Goal: Transaction & Acquisition: Purchase product/service

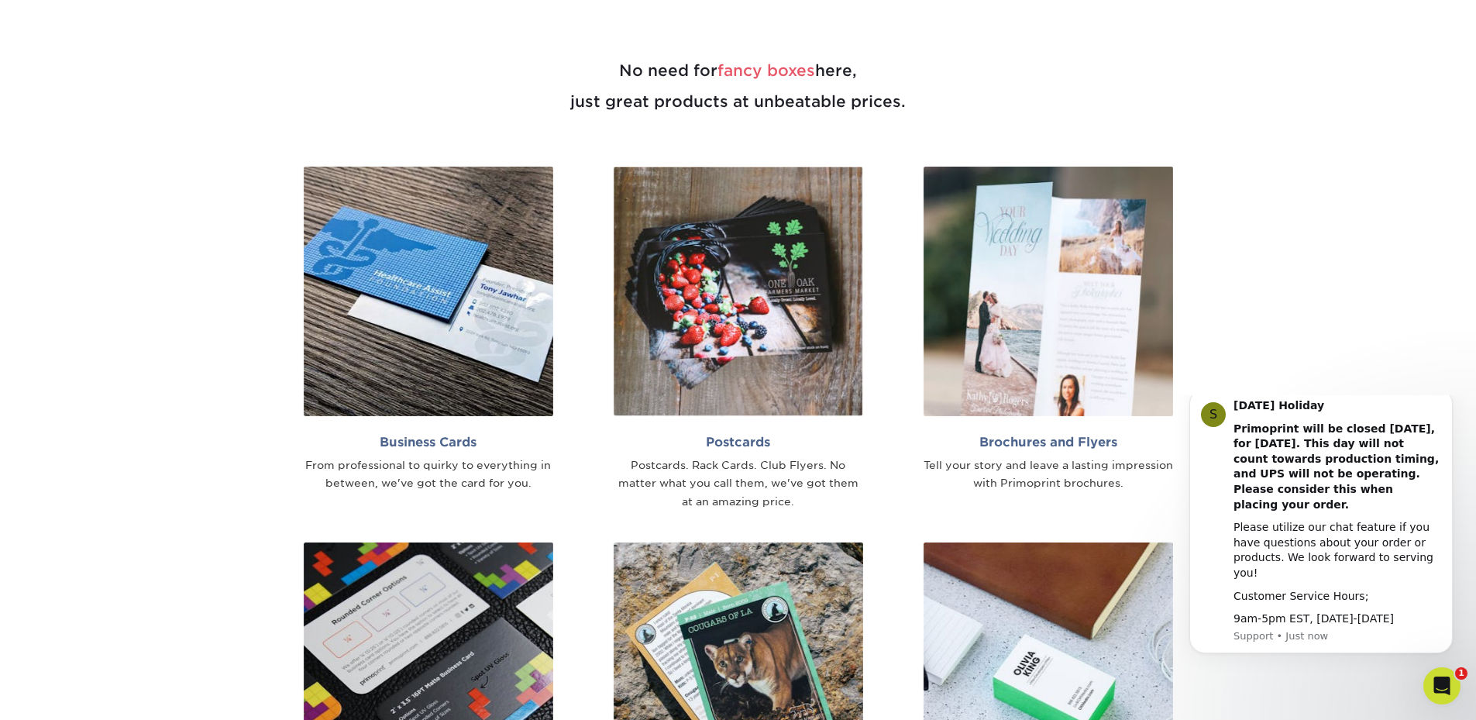
scroll to position [1007, 0]
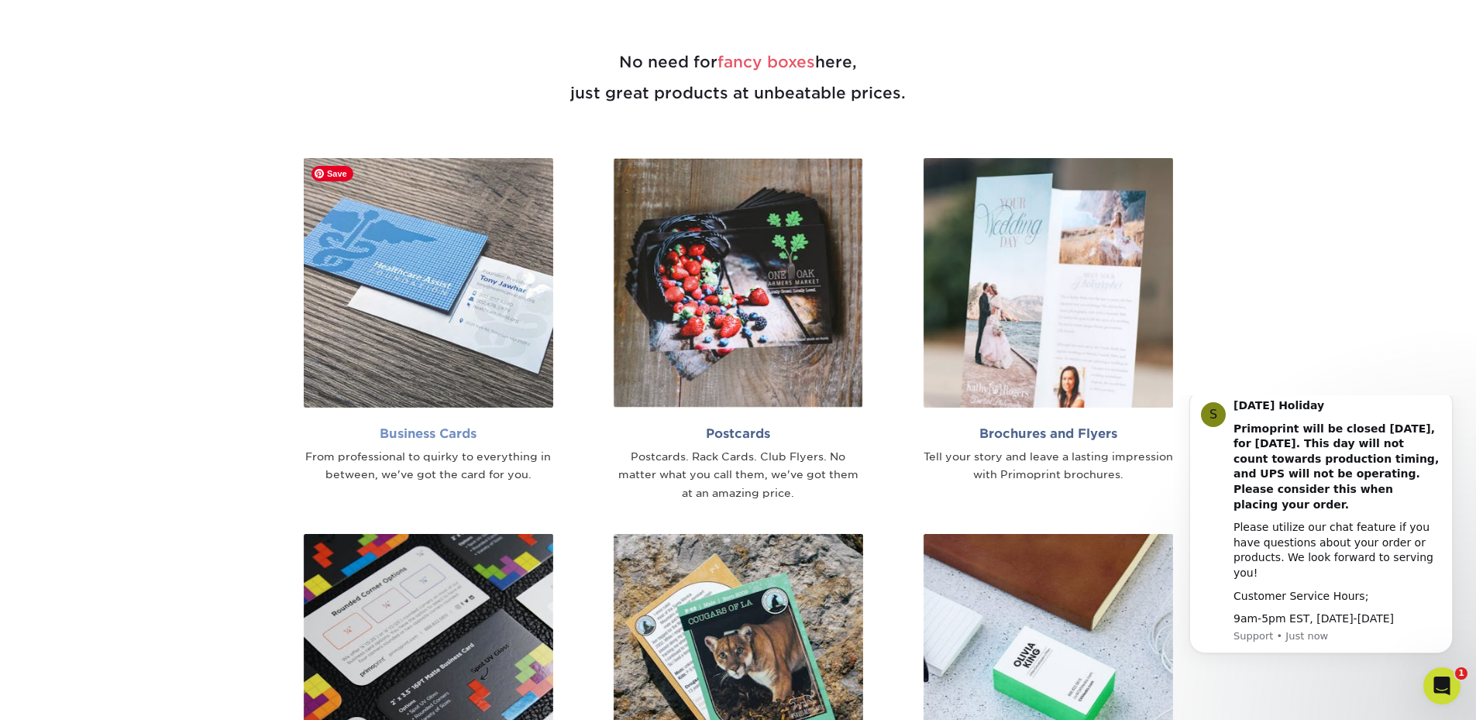
click at [413, 222] on img at bounding box center [428, 282] width 249 height 249
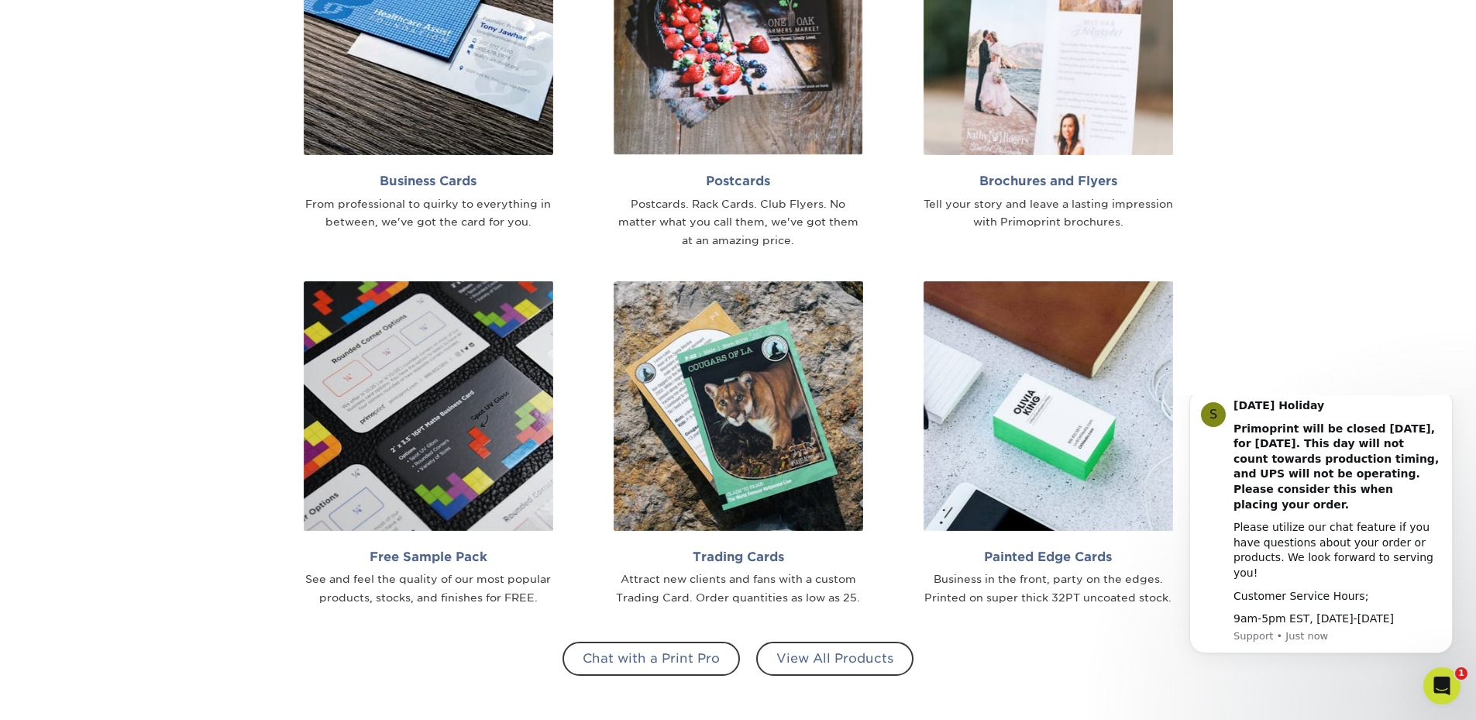
scroll to position [1317, 0]
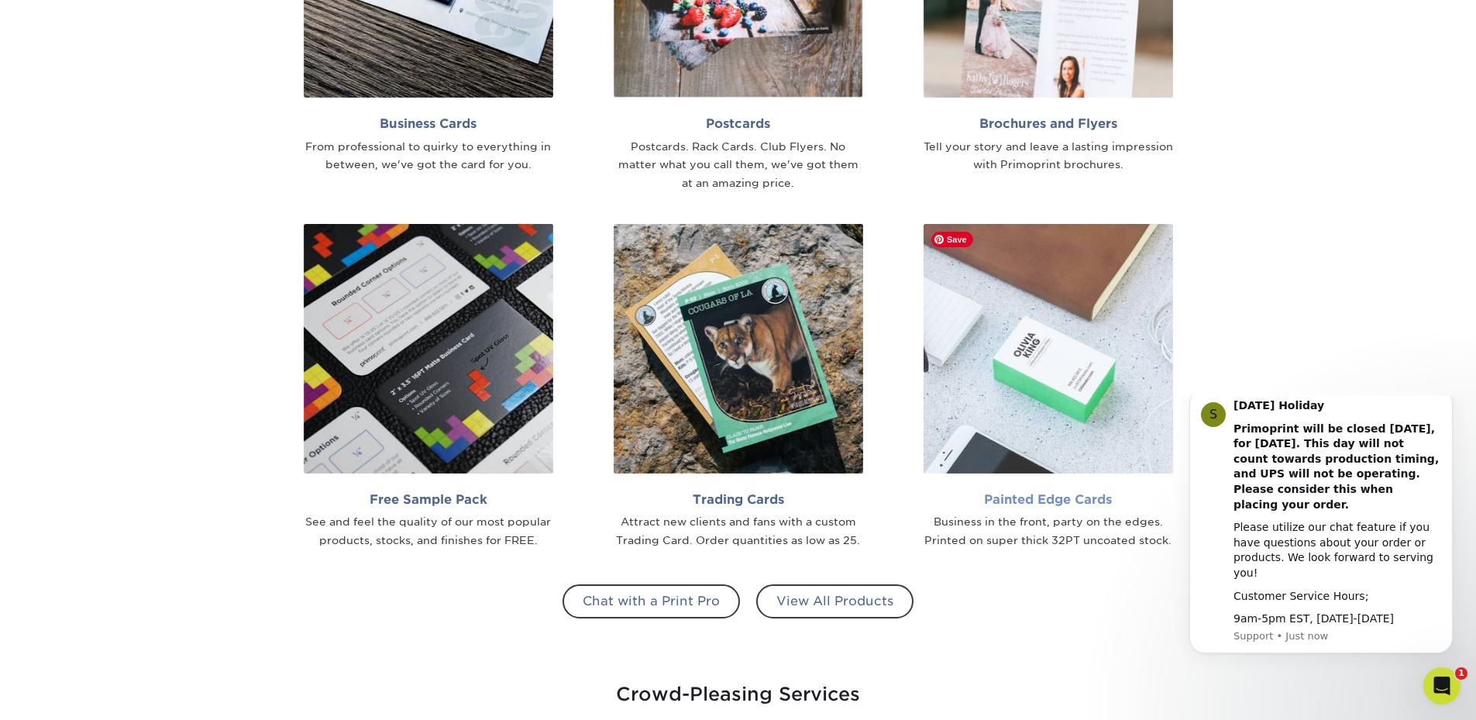
click at [1077, 351] on img at bounding box center [1048, 348] width 249 height 249
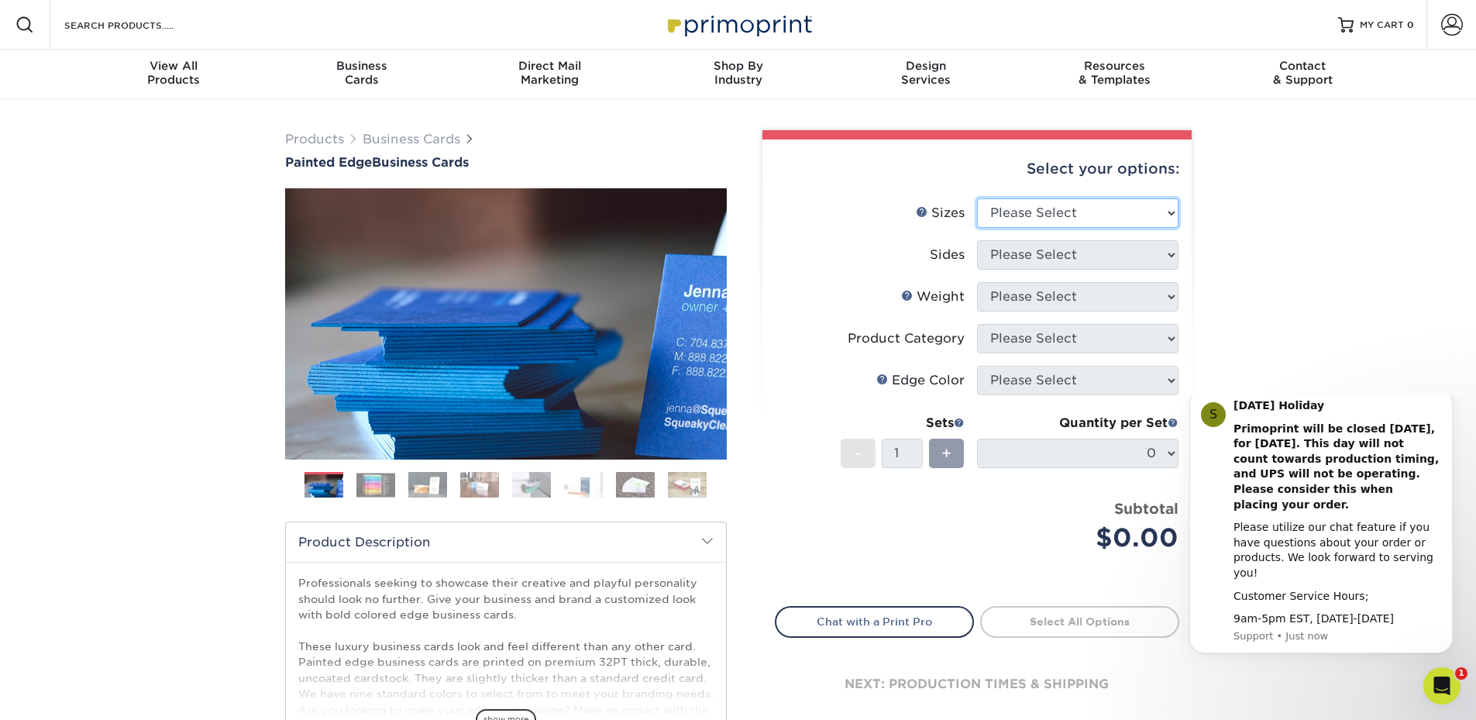
click at [1097, 216] on select "Please Select 2" x 3.5" - Standard 2.125" x 3.375" - European 2.5" x 2.5" - Squ…" at bounding box center [1077, 212] width 201 height 29
select select "2.00x3.50"
click at [977, 198] on select "Please Select 2" x 3.5" - Standard 2.125" x 3.375" - European 2.5" x 2.5" - Squ…" at bounding box center [1077, 212] width 201 height 29
click at [1100, 260] on select "Please Select Print Both Sides Print Front Only" at bounding box center [1077, 254] width 201 height 29
select select "13abbda7-1d64-4f25-8bb2-c179b224825d"
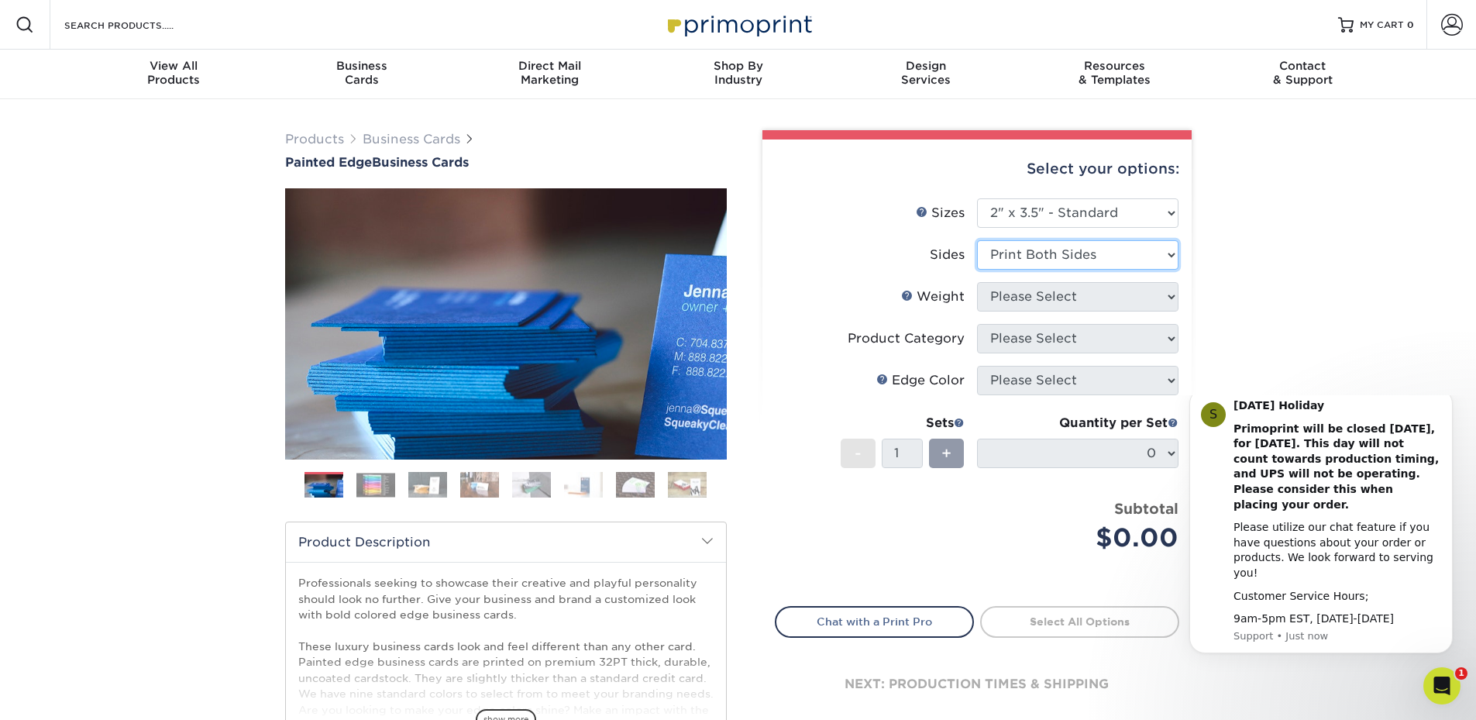
click at [977, 240] on select "Please Select Print Both Sides Print Front Only" at bounding box center [1077, 254] width 201 height 29
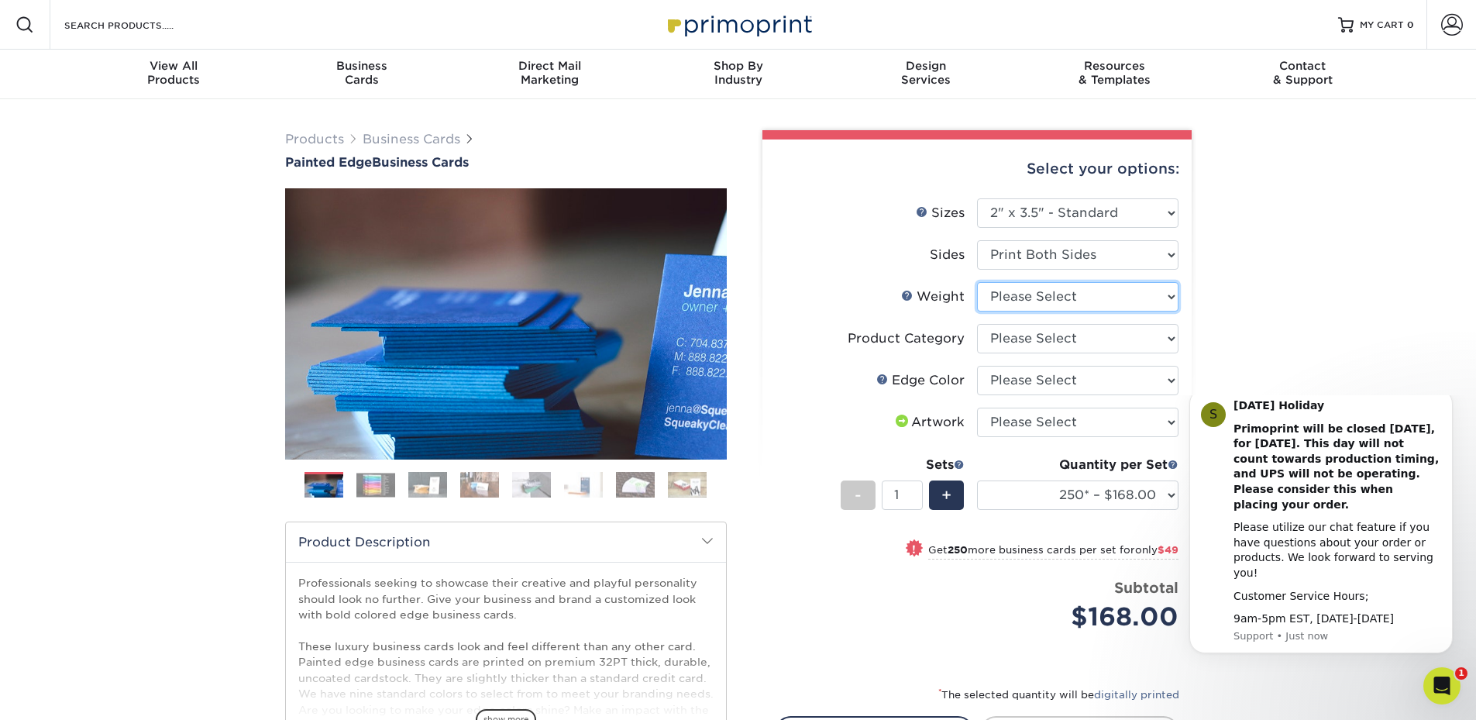
click at [1091, 306] on select "Please Select 32PTUC" at bounding box center [1077, 296] width 201 height 29
select select "32PTUC"
click at [977, 282] on select "Please Select 32PTUC" at bounding box center [1077, 296] width 201 height 29
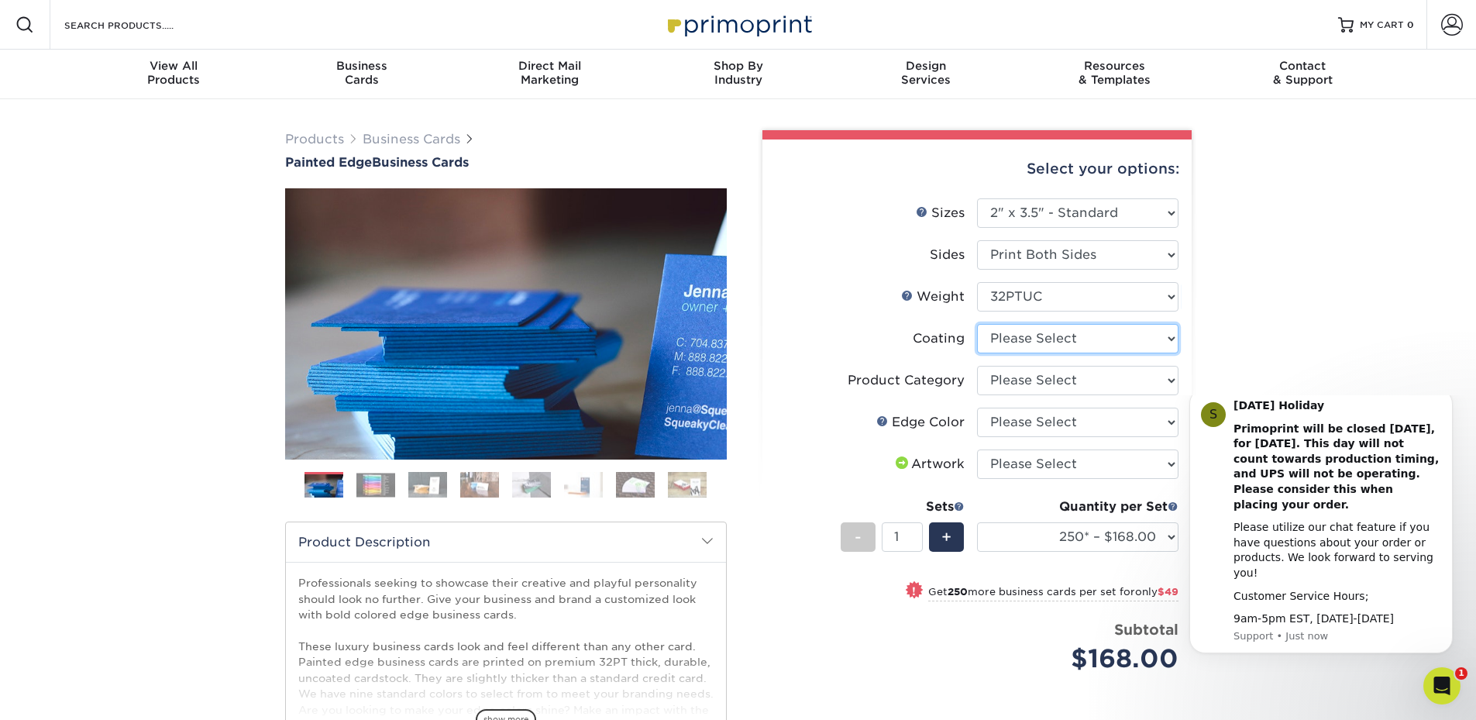
click at [1075, 347] on select at bounding box center [1077, 338] width 201 height 29
select select "3e7618de-abca-4bda-9f97-8b9129e913d8"
click at [977, 324] on select at bounding box center [1077, 338] width 201 height 29
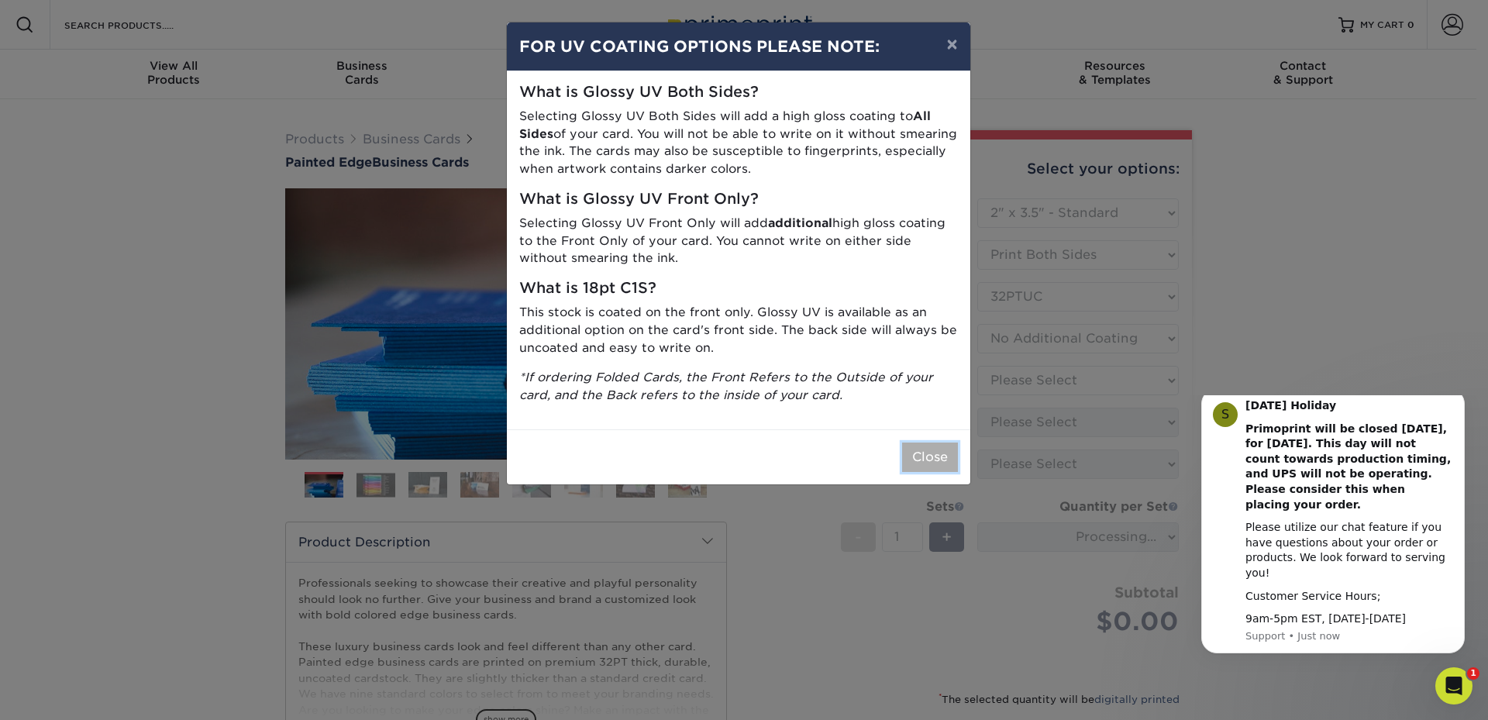
click at [934, 461] on button "Close" at bounding box center [930, 456] width 56 height 29
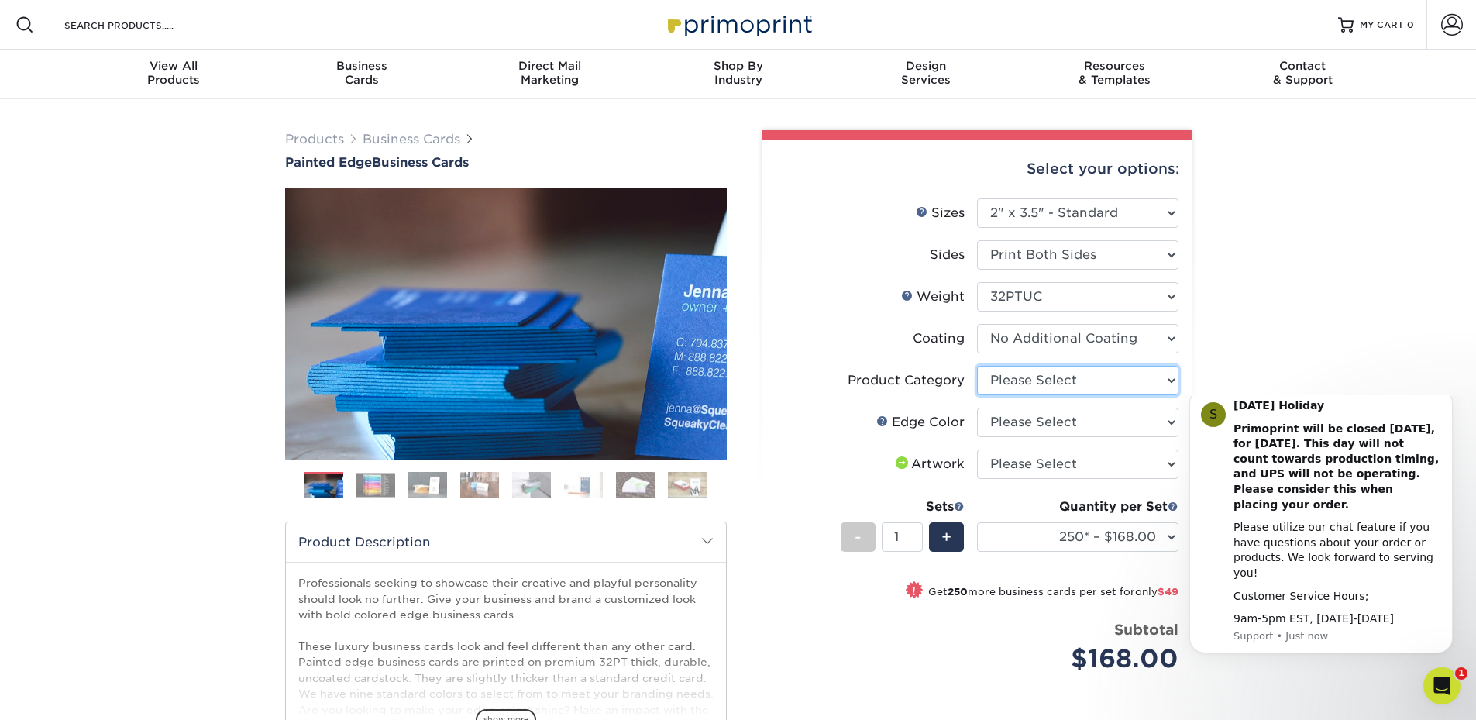
click at [1032, 386] on select "Please Select Business Cards" at bounding box center [1077, 380] width 201 height 29
select select "3b5148f1-0588-4f88-a218-97bcfdce65c1"
click at [977, 366] on select "Please Select Business Cards" at bounding box center [1077, 380] width 201 height 29
click at [1058, 422] on select "Please Select Charcoal Black Brown Blue Pearlescent Blue Pearlescent Gold Pearl…" at bounding box center [1077, 422] width 201 height 29
select select "e42633f1-b123-4179-bb8a-cf3a693d9207"
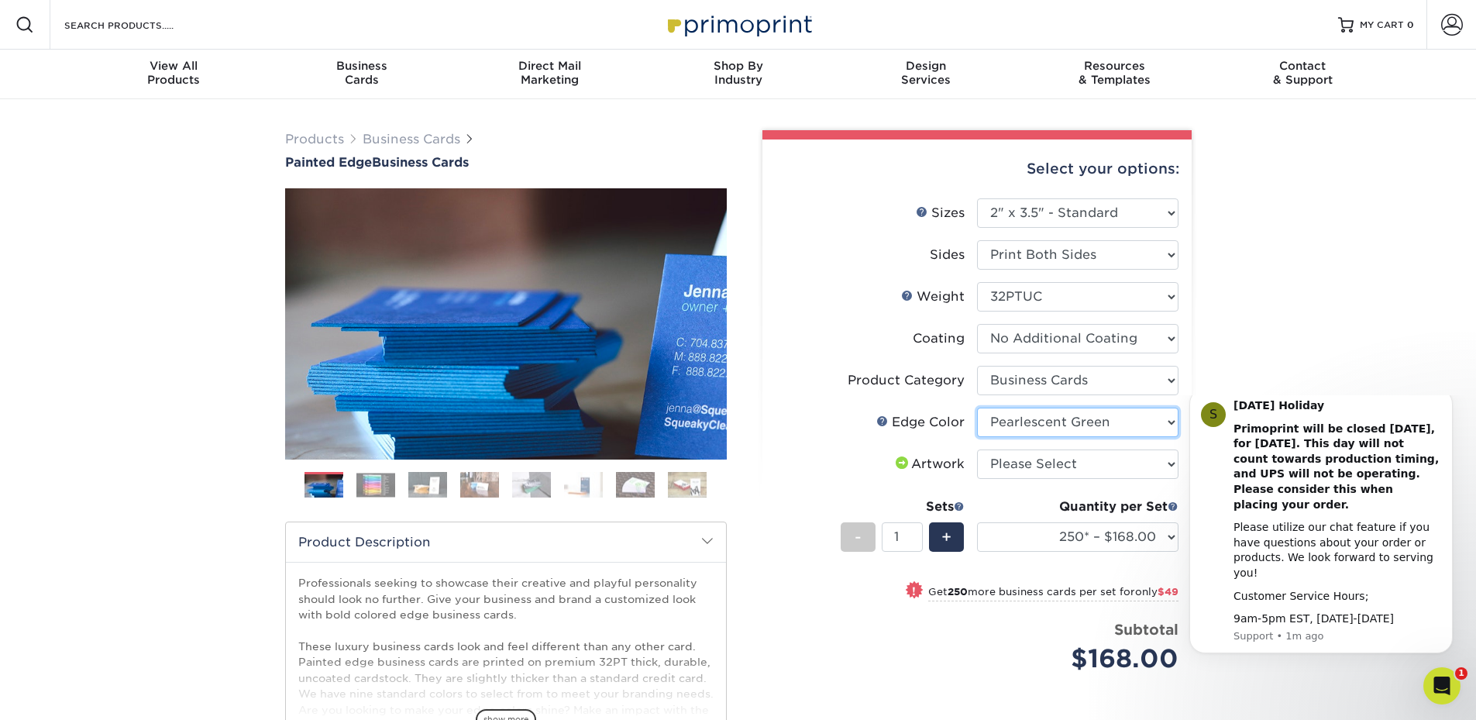
click at [977, 408] on select "Please Select Charcoal Black Brown Blue Pearlescent Blue Pearlescent Gold Pearl…" at bounding box center [1077, 422] width 201 height 29
click at [1096, 411] on select "Please Select Charcoal Black Brown Blue Pearlescent Blue Pearlescent Gold Pearl…" at bounding box center [1077, 422] width 201 height 29
click at [1092, 462] on select "Please Select I will upload files I need a design - $100" at bounding box center [1077, 463] width 201 height 29
select select "upload"
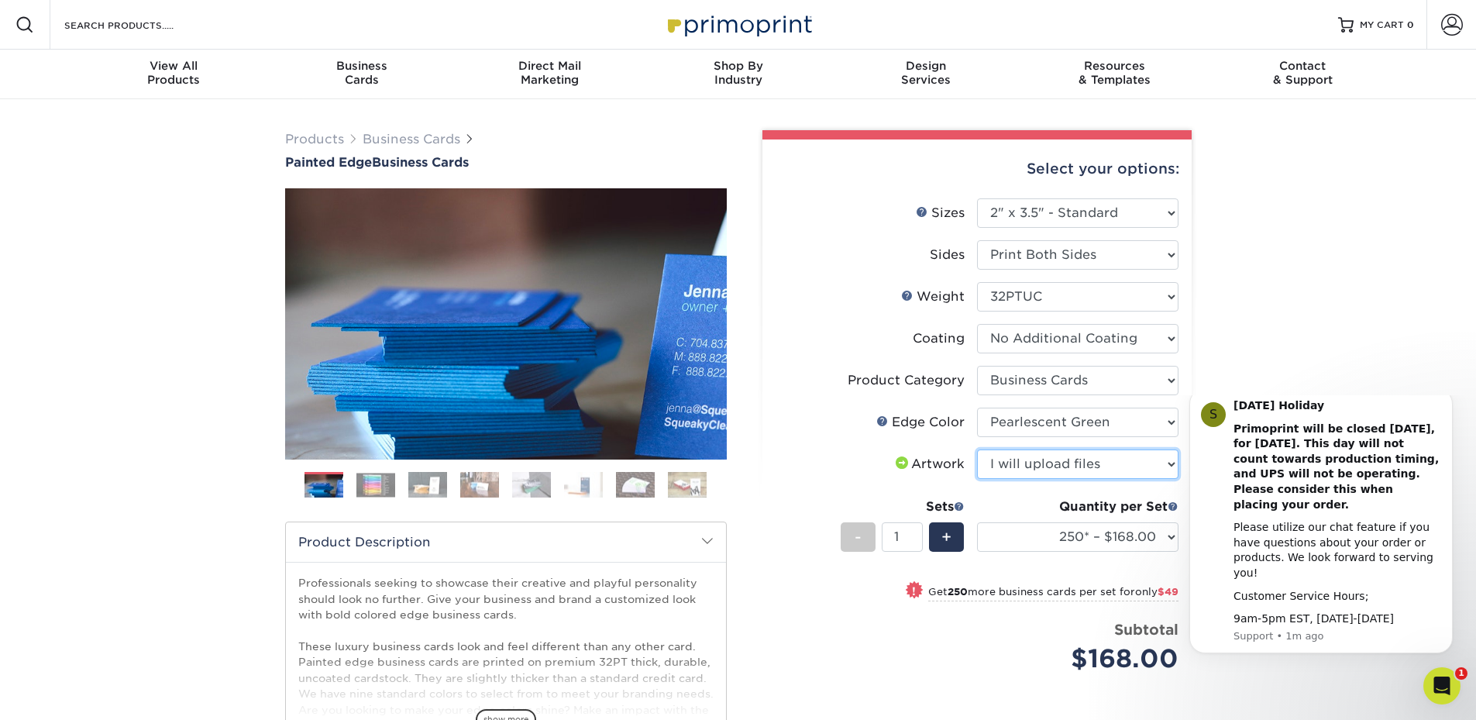
click at [977, 449] on select "Please Select I will upload files I need a design - $100" at bounding box center [1077, 463] width 201 height 29
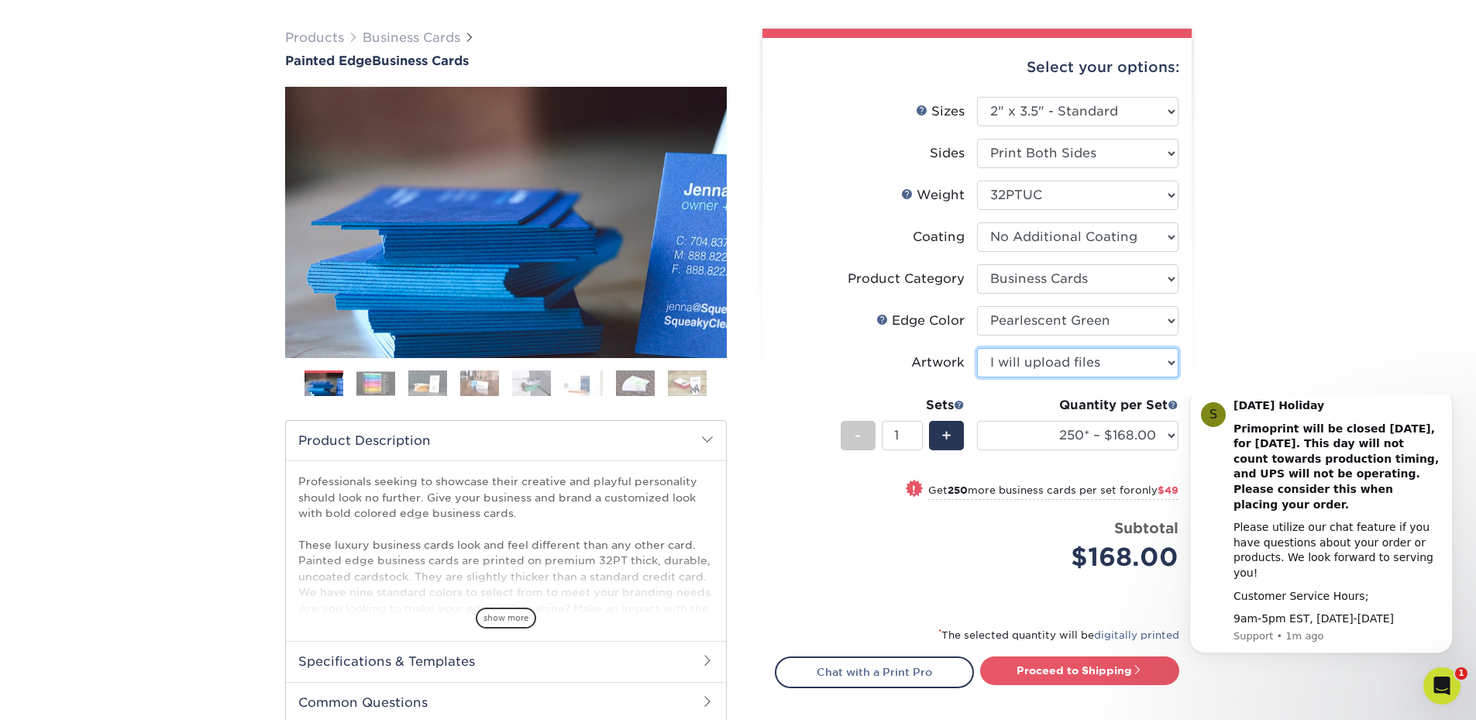
scroll to position [77, 0]
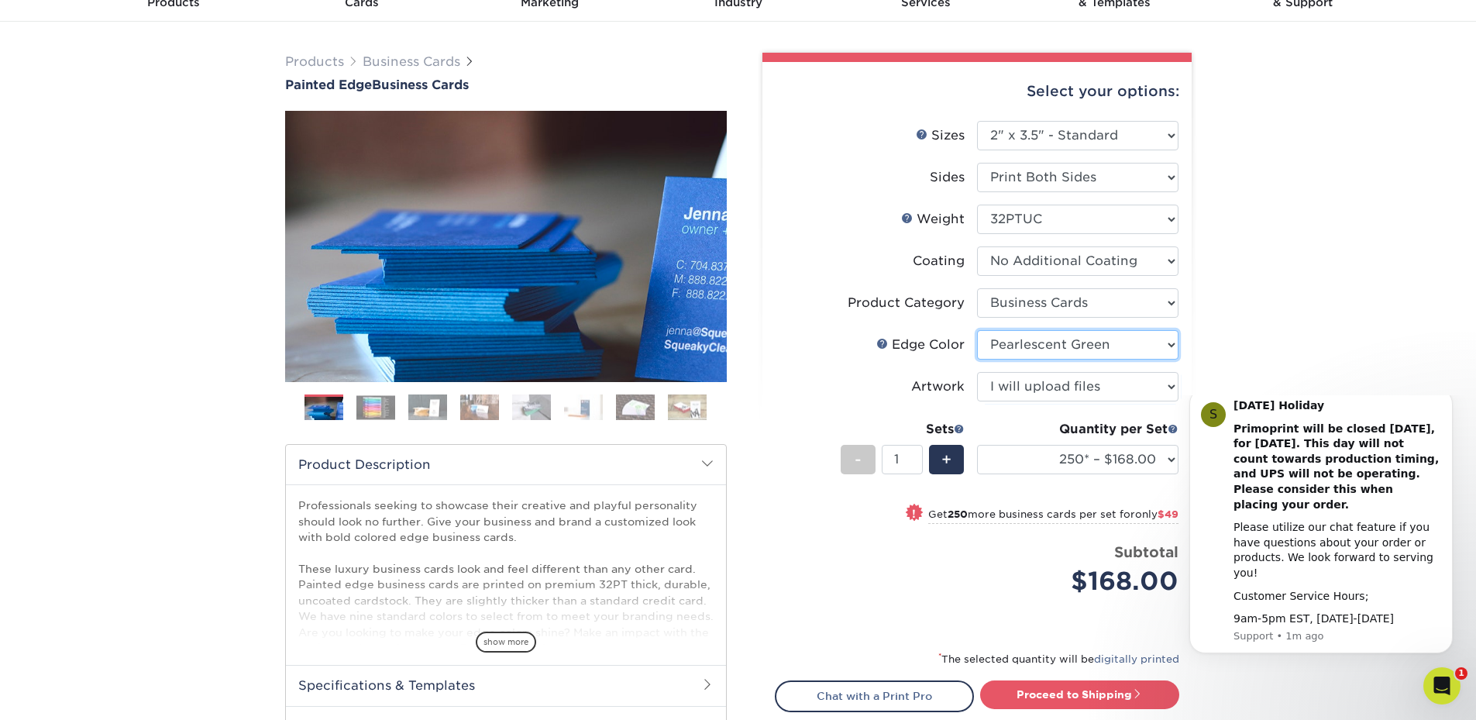
click at [1150, 345] on select "Please Select Charcoal Black Brown Blue Pearlescent Blue Pearlescent Gold Pearl…" at bounding box center [1077, 344] width 201 height 29
click at [1247, 292] on div "Products Business Cards Painted Edge Business Cards Previous Next" at bounding box center [738, 441] width 1476 height 839
click at [369, 398] on img at bounding box center [375, 407] width 39 height 24
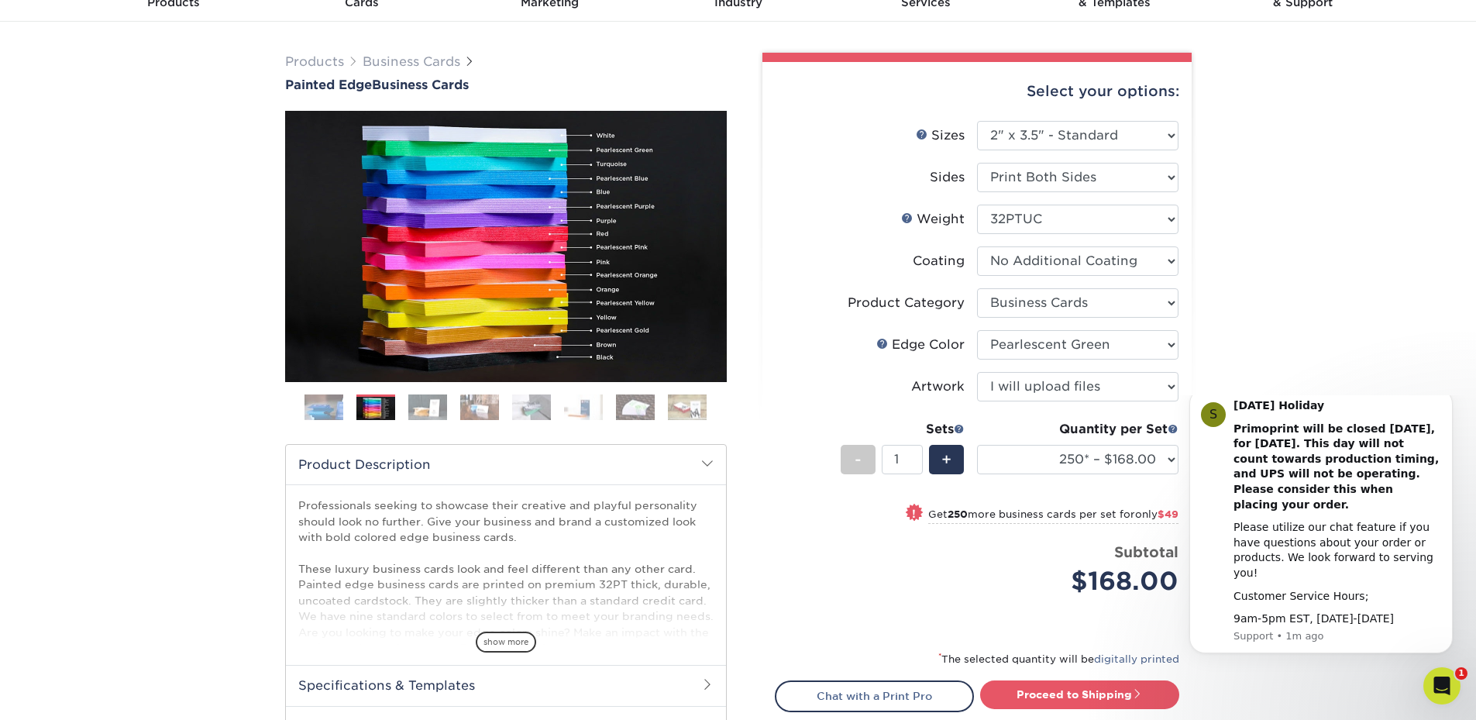
click at [439, 408] on img at bounding box center [427, 407] width 39 height 27
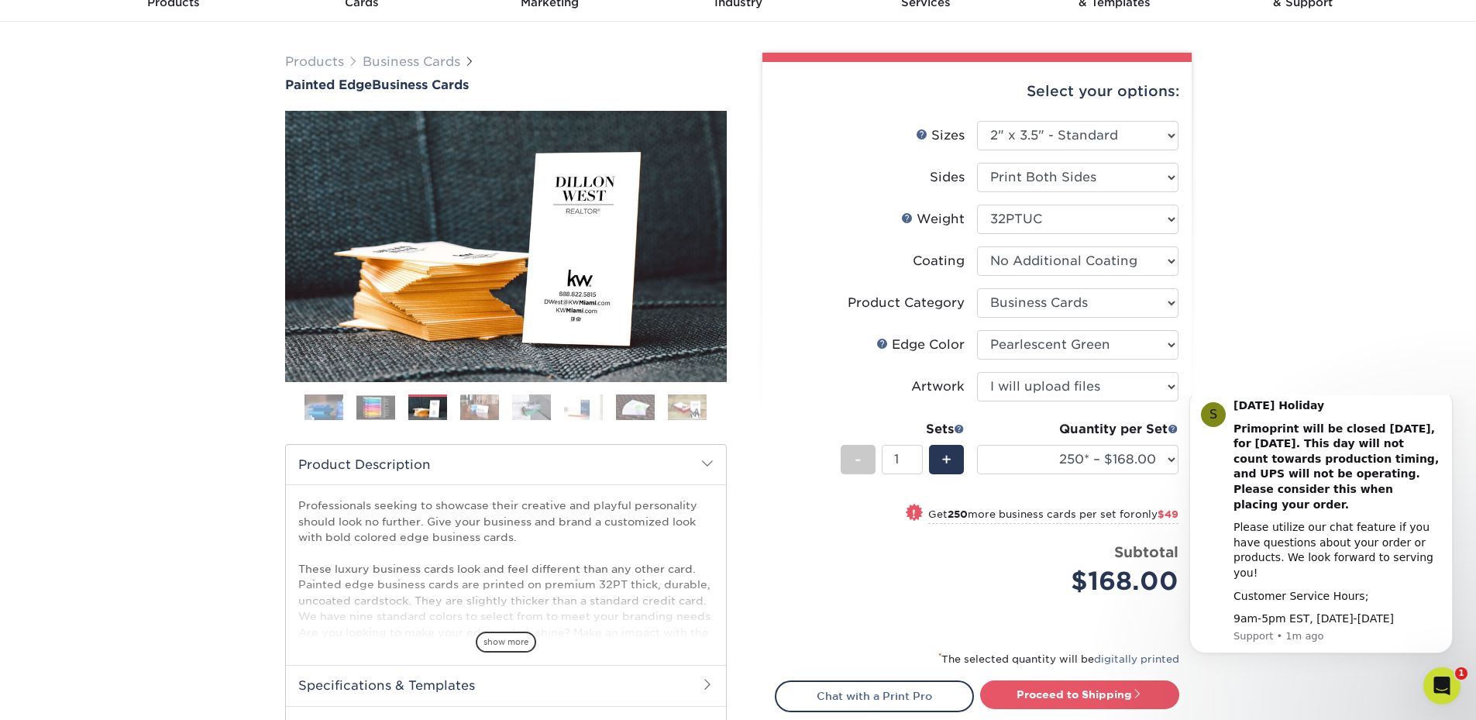
click at [481, 404] on img at bounding box center [479, 407] width 39 height 27
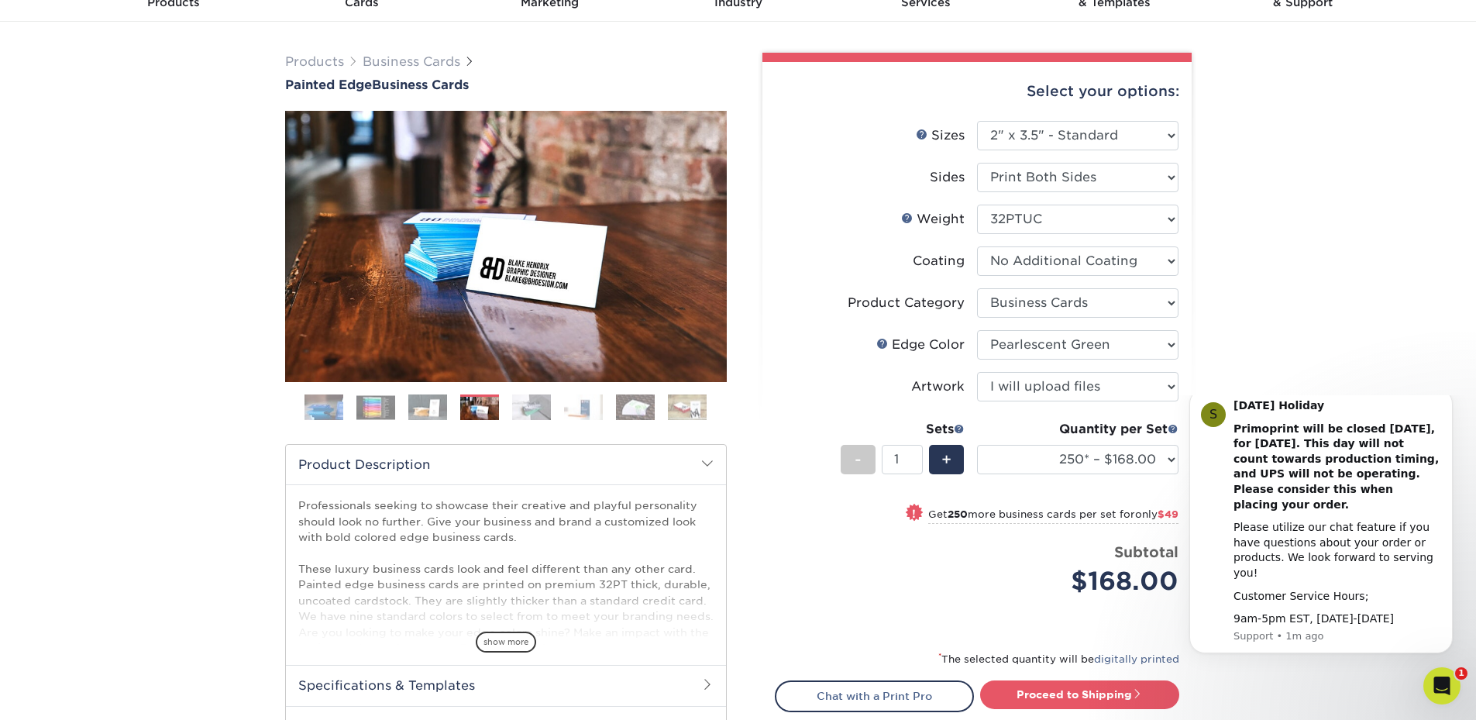
click at [532, 415] on img at bounding box center [531, 407] width 39 height 27
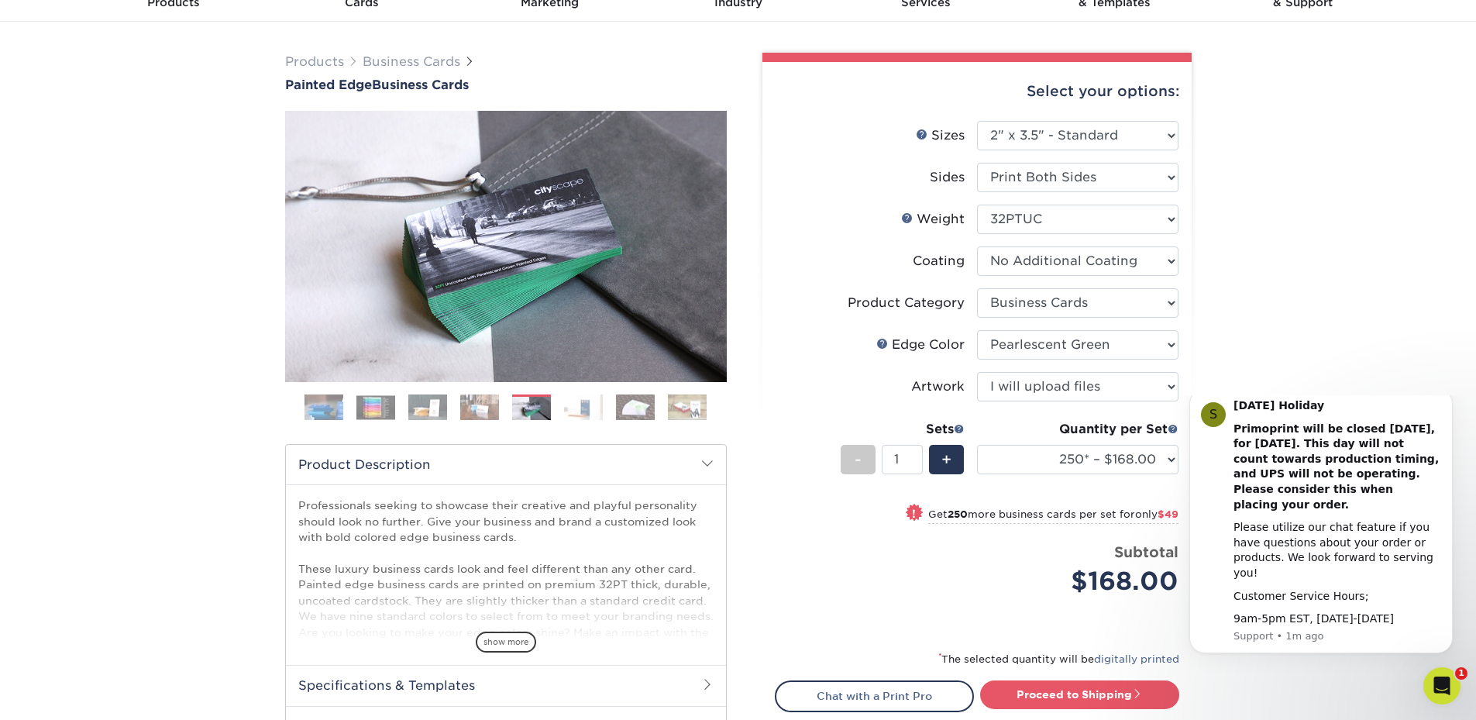
click at [597, 408] on img at bounding box center [583, 407] width 39 height 27
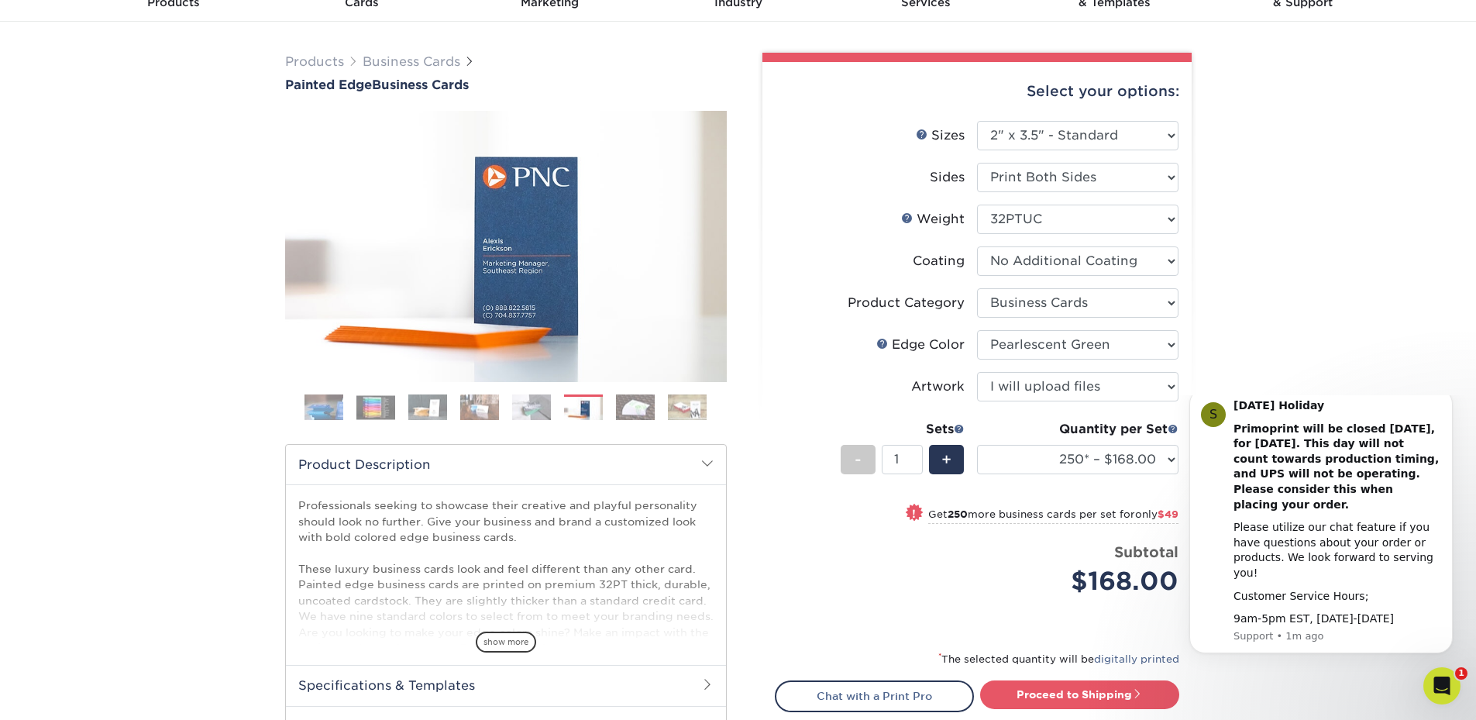
click at [528, 414] on img at bounding box center [531, 407] width 39 height 27
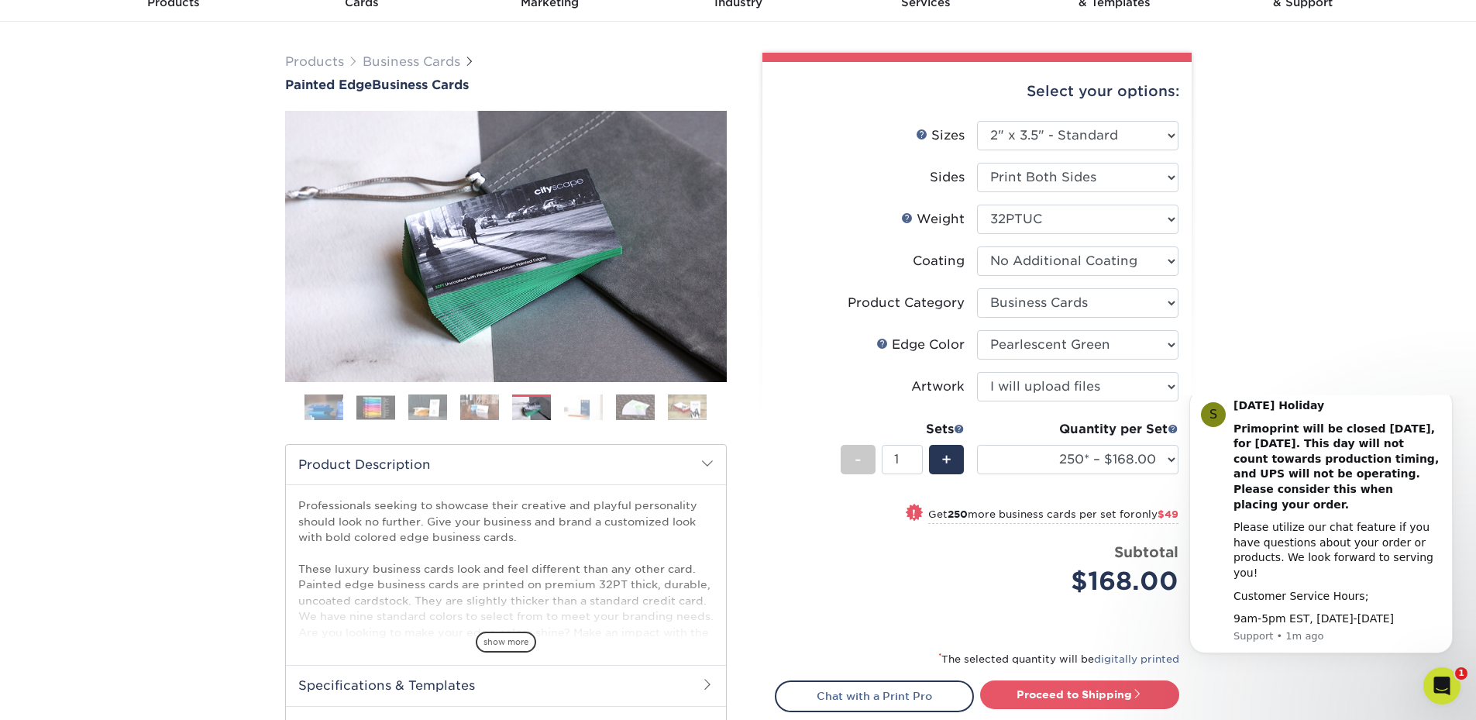
click at [618, 411] on img at bounding box center [635, 407] width 39 height 27
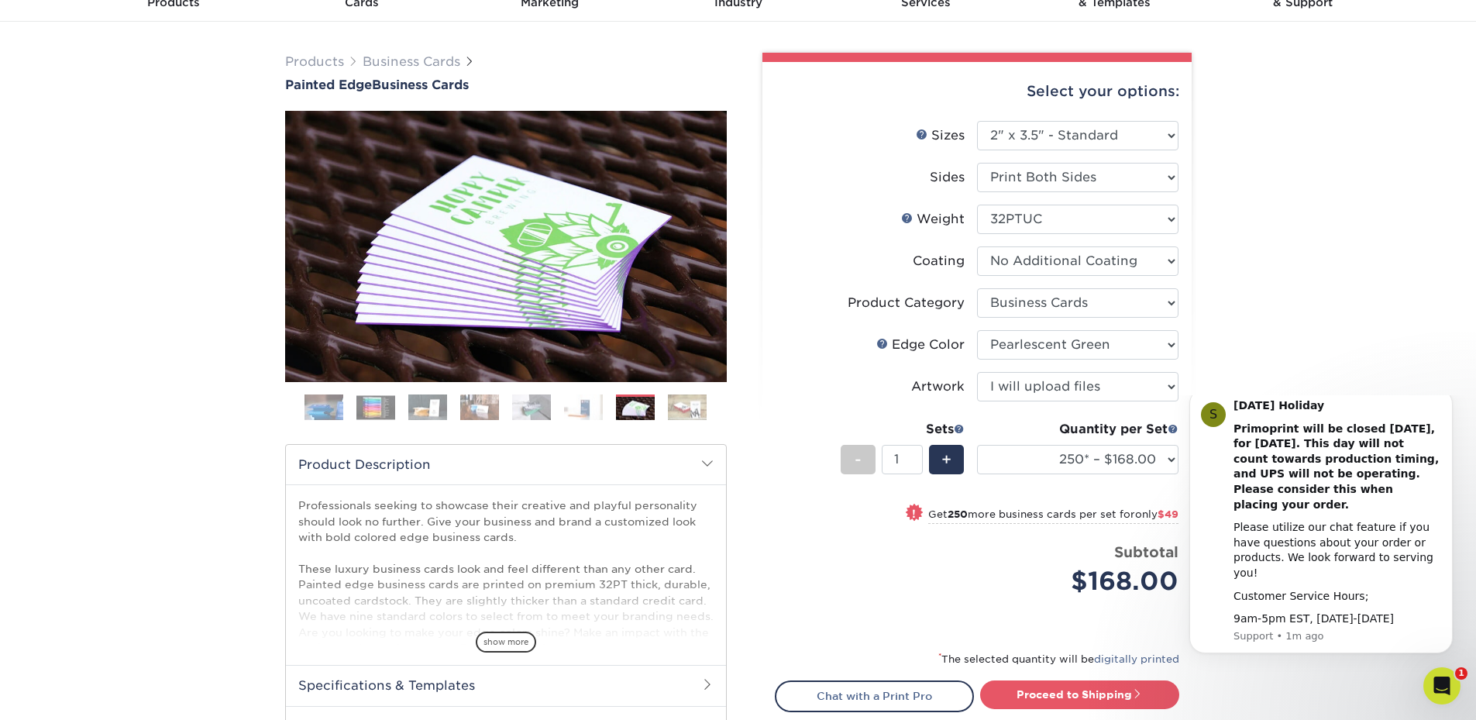
click at [678, 411] on img at bounding box center [687, 407] width 39 height 27
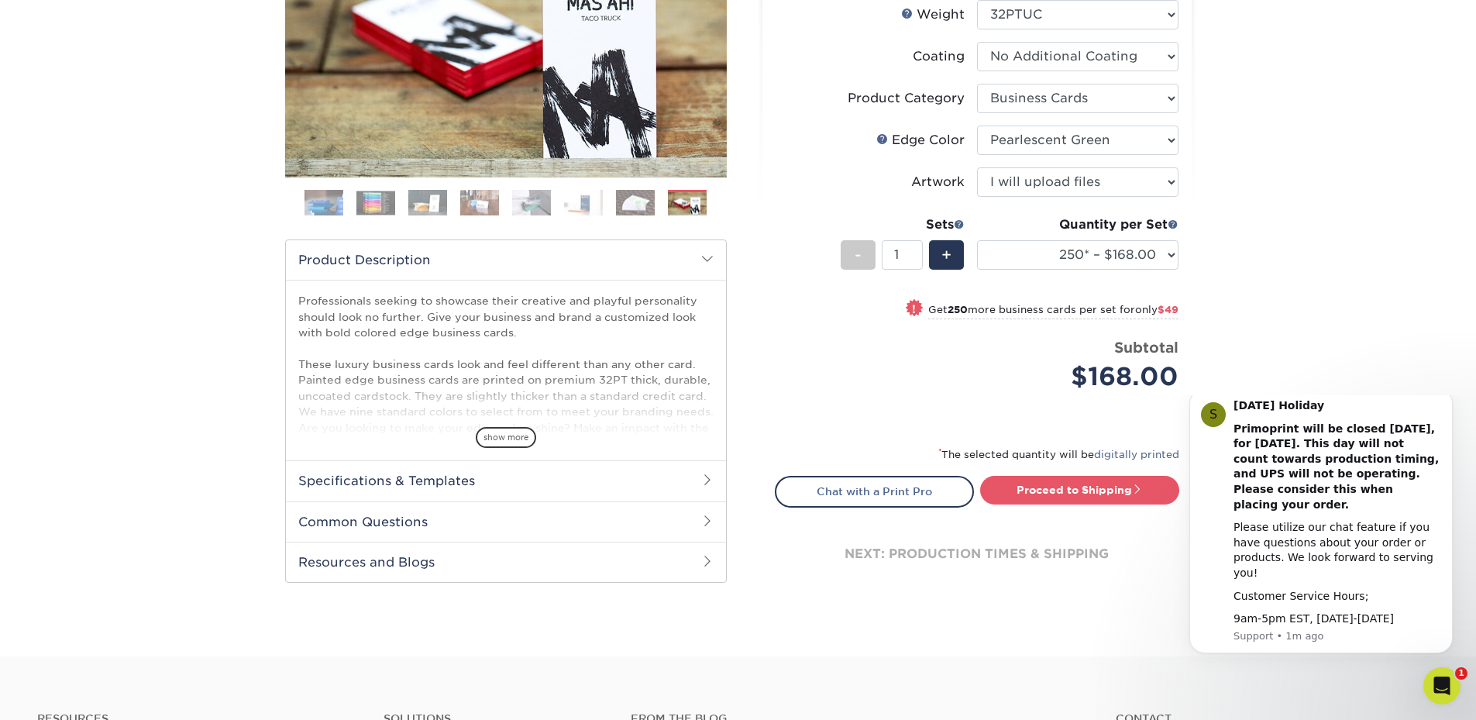
scroll to position [0, 0]
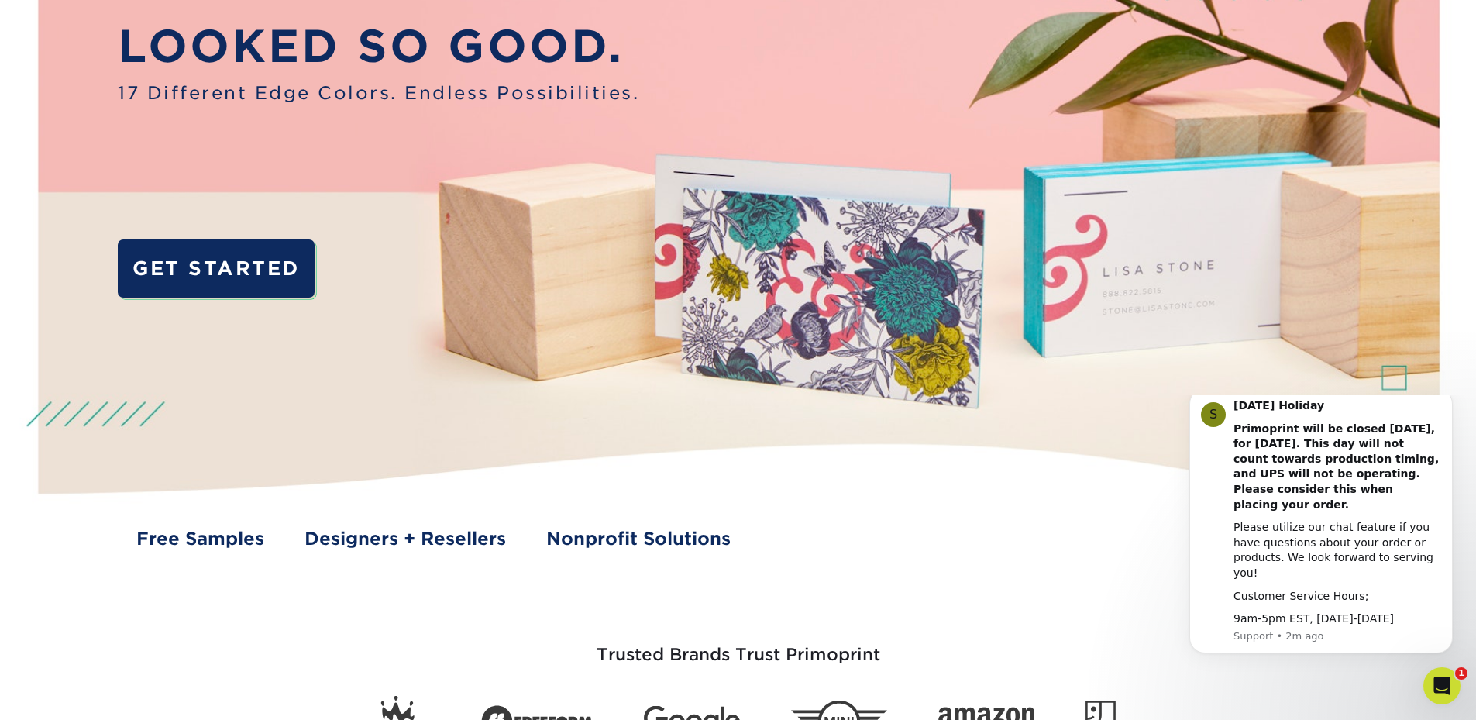
scroll to position [310, 0]
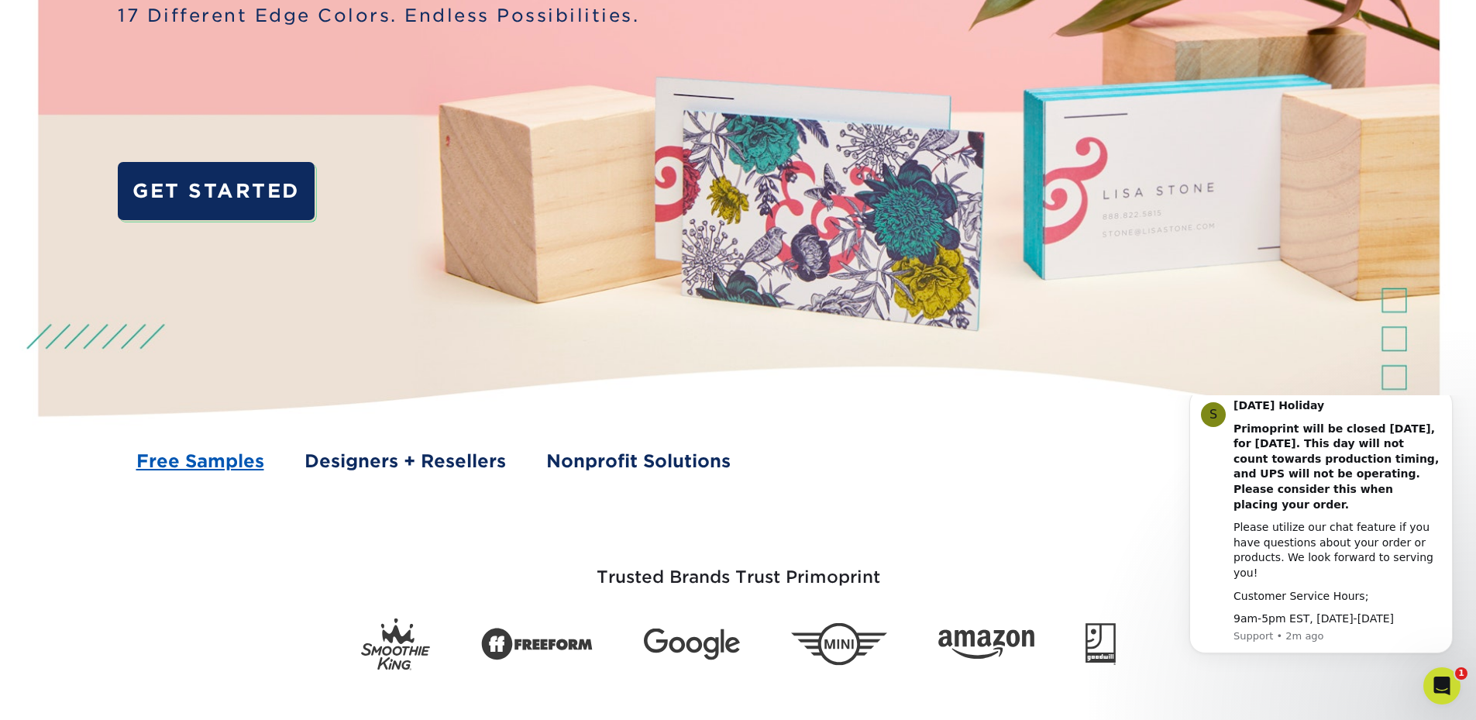
click at [205, 449] on link "Free Samples" at bounding box center [200, 461] width 128 height 26
